Goal: Task Accomplishment & Management: Use online tool/utility

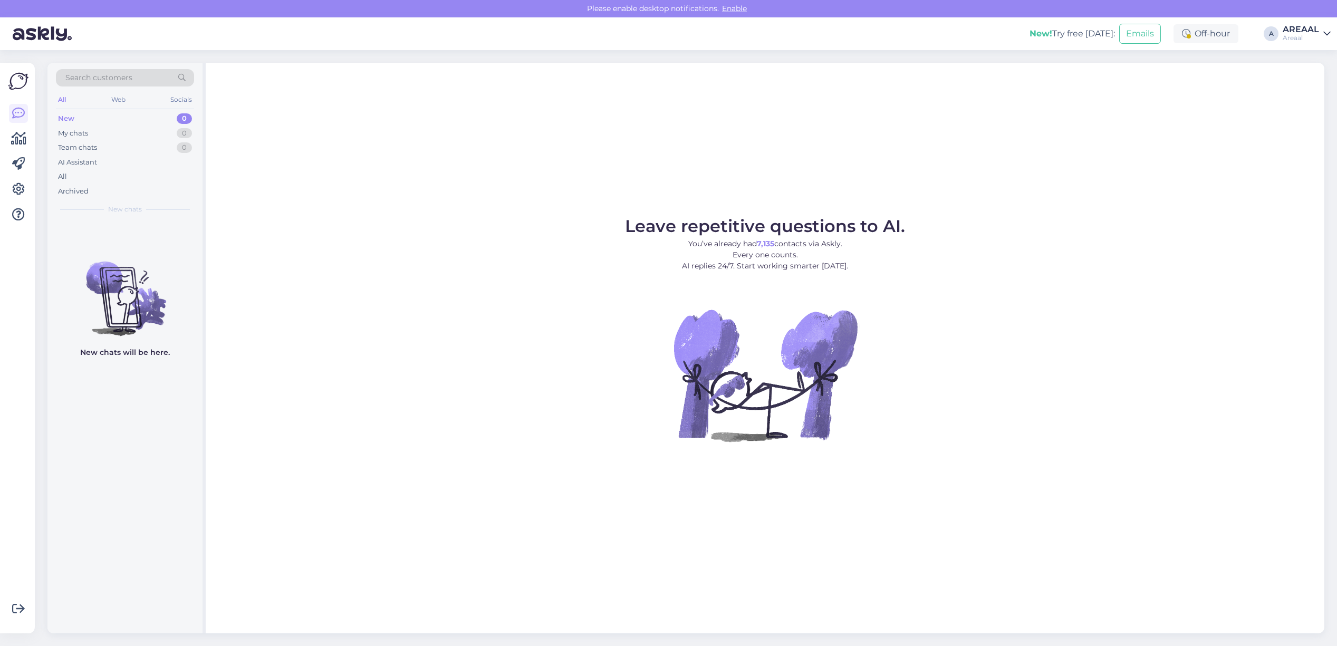
click at [785, 169] on div "Leave repetitive questions to AI. You’ve already had 7,135 contacts via Askly. …" at bounding box center [765, 348] width 1118 height 570
click at [96, 181] on div "All" at bounding box center [125, 176] width 138 height 15
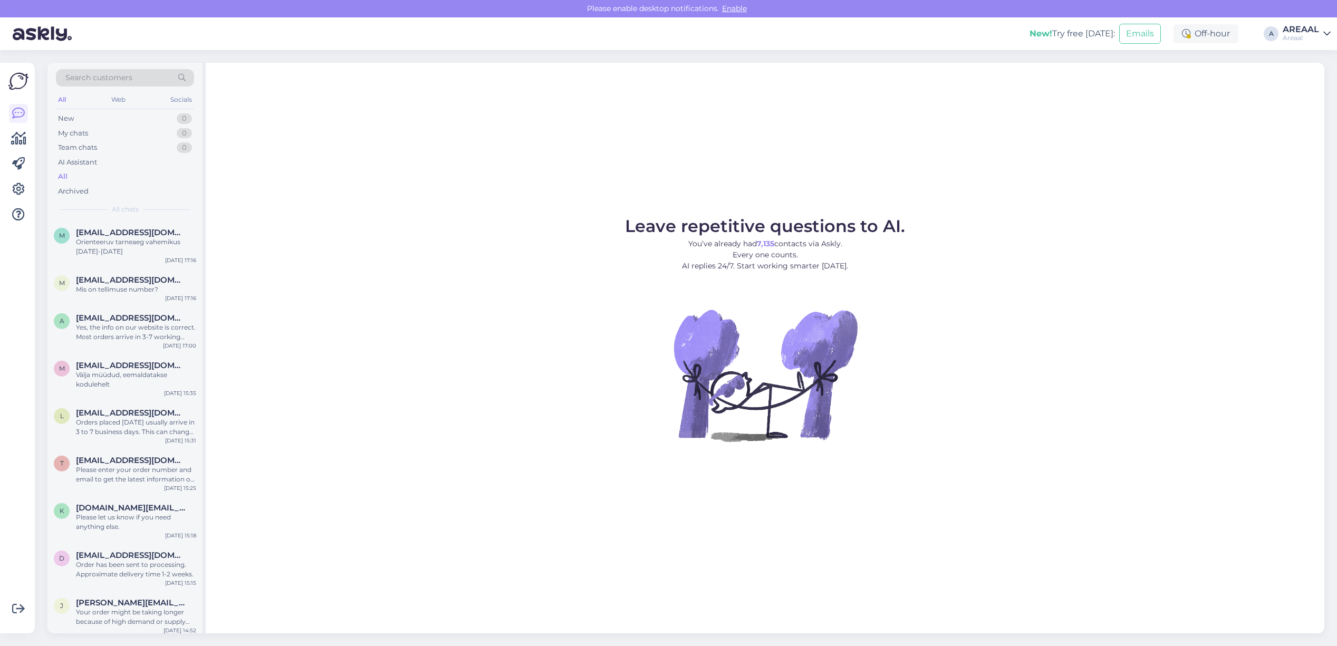
click at [1034, 136] on div "Leave repetitive questions to AI. You’ve already had 7,135 contacts via Askly. …" at bounding box center [765, 348] width 1118 height 570
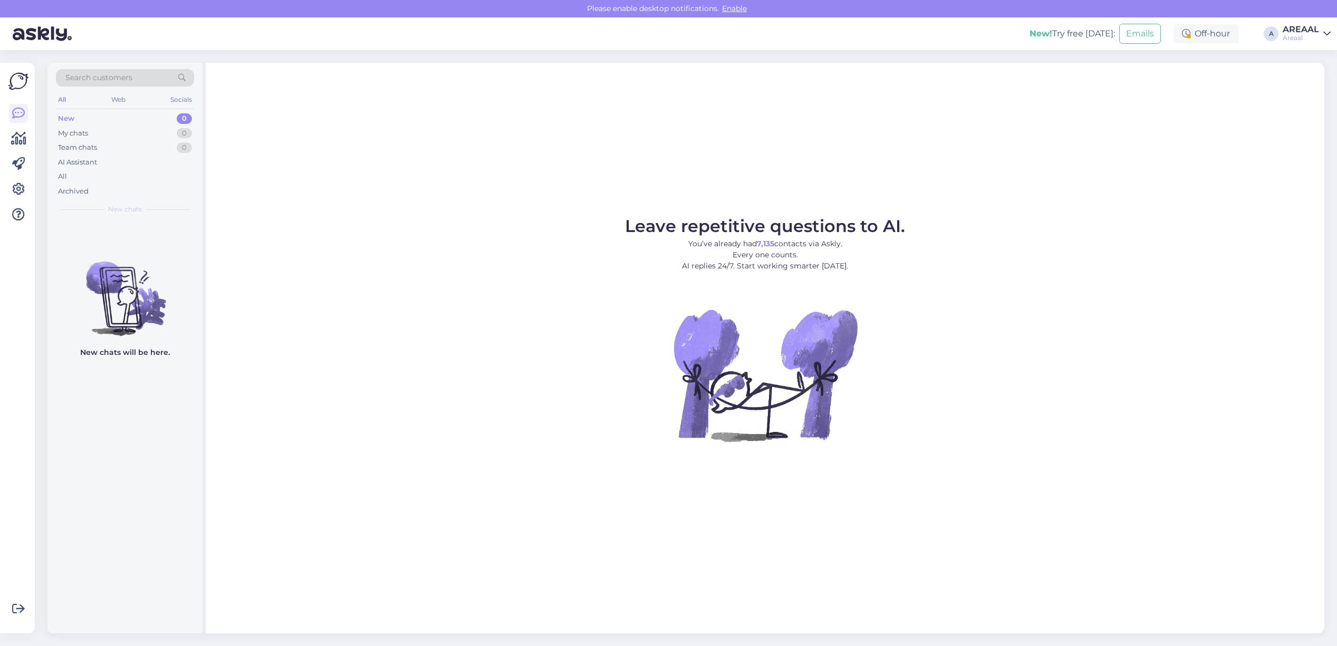
click at [88, 165] on div "AI Assistant" at bounding box center [77, 162] width 39 height 11
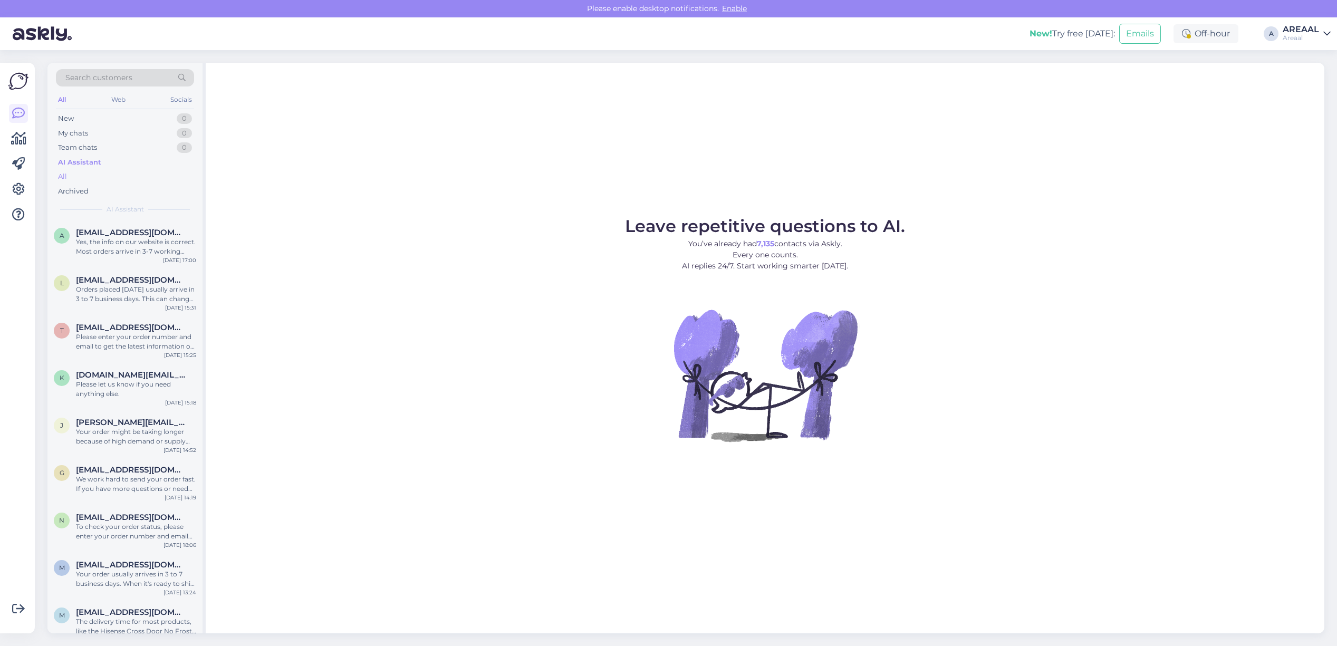
click at [88, 170] on div "All" at bounding box center [125, 176] width 138 height 15
